Goal: Find specific page/section: Find specific page/section

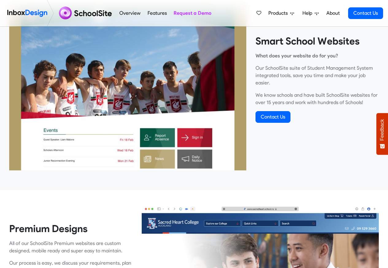
scroll to position [258, 0]
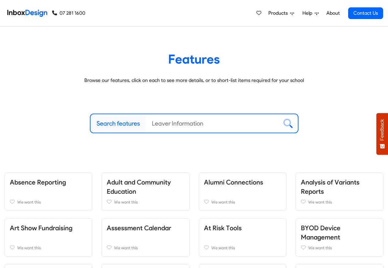
click at [105, 124] on label "Search features" at bounding box center [118, 123] width 43 height 9
click at [146, 124] on input "Search features" at bounding box center [212, 123] width 133 height 18
paste input "bespoke"
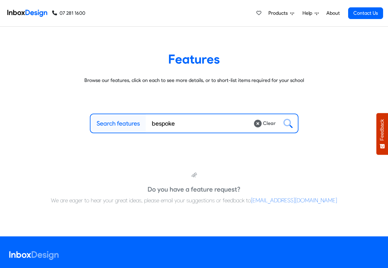
type input "bespoke"
